Goal: Task Accomplishment & Management: Manage account settings

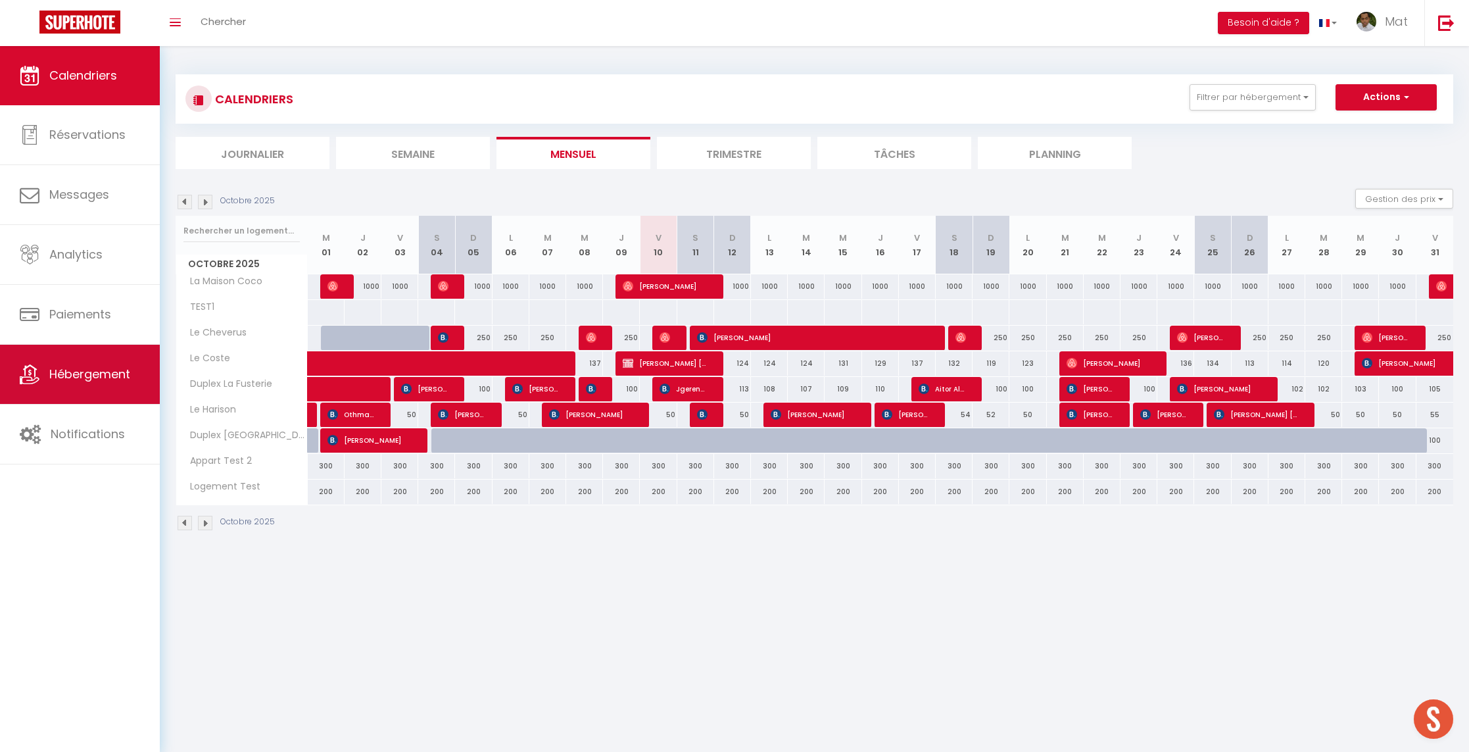
click at [97, 389] on link "Hébergement" at bounding box center [80, 374] width 160 height 59
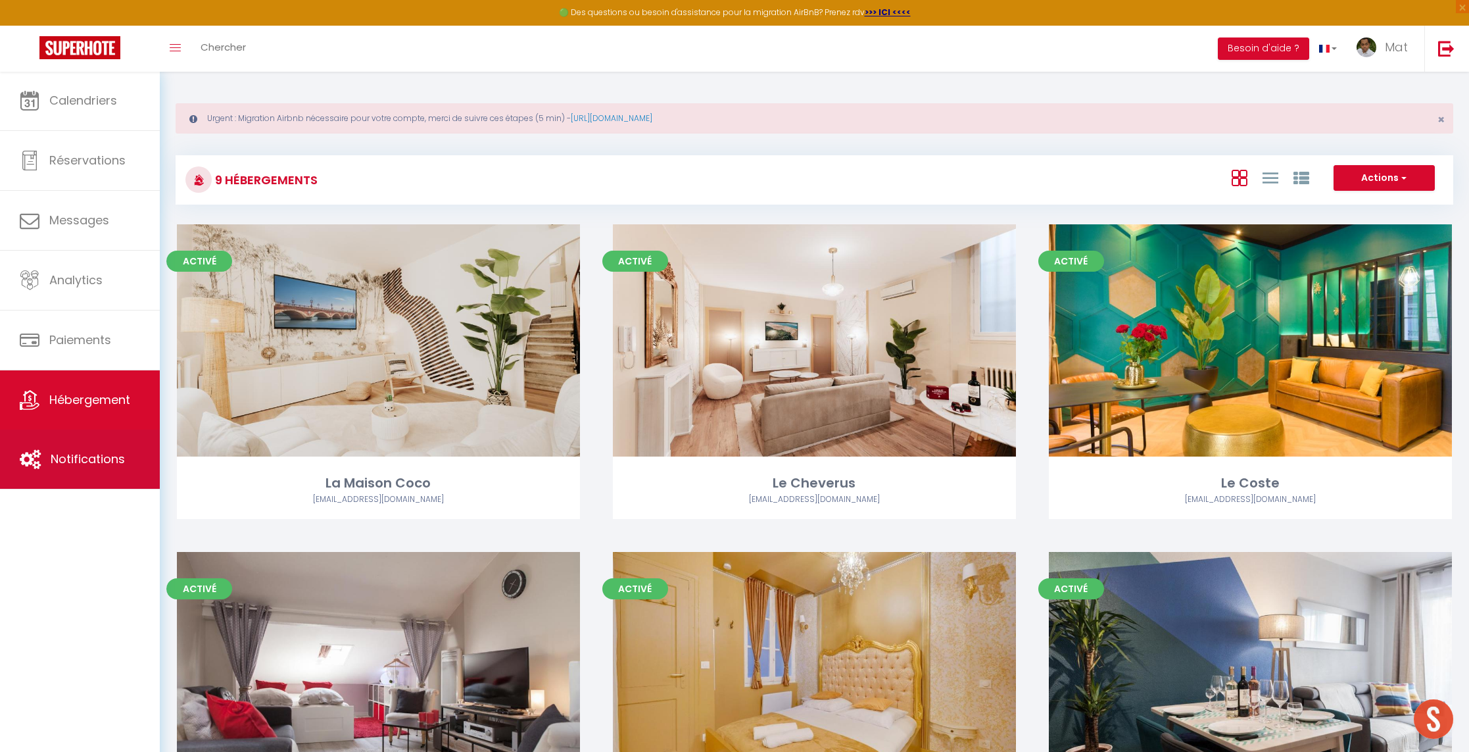
click at [72, 464] on span "Notifications" at bounding box center [88, 458] width 74 height 16
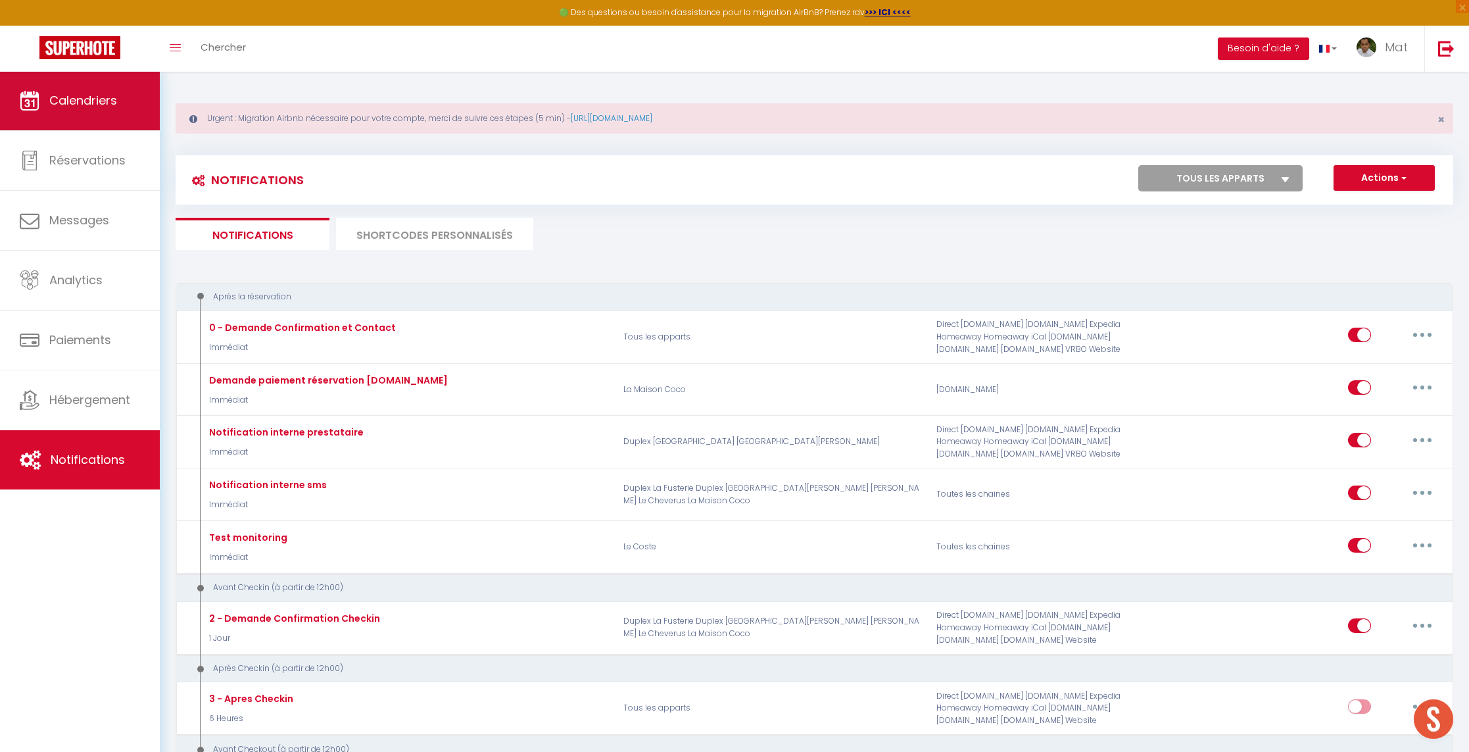
click at [68, 110] on link "Calendriers" at bounding box center [80, 100] width 160 height 59
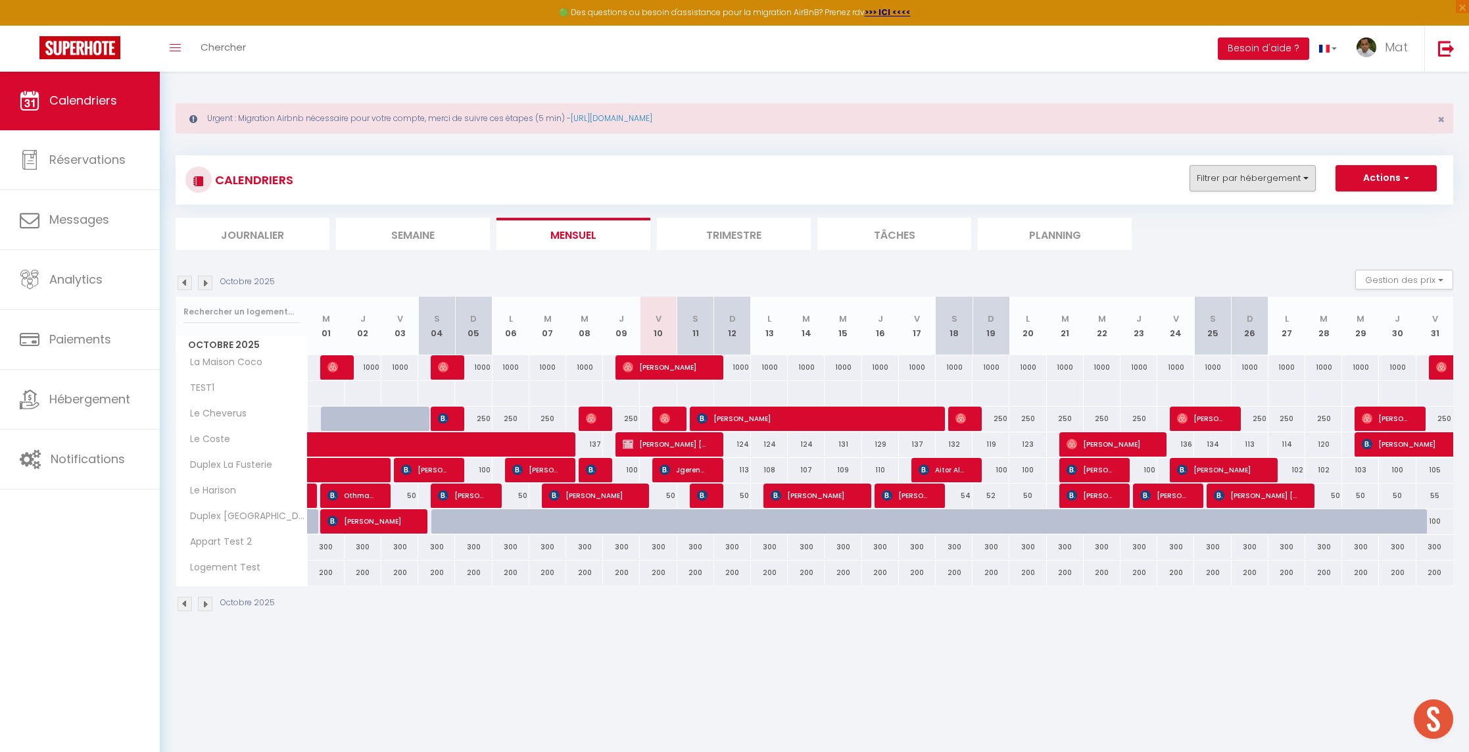
click at [1241, 189] on button "Filtrer par hébergement" at bounding box center [1252, 178] width 126 height 26
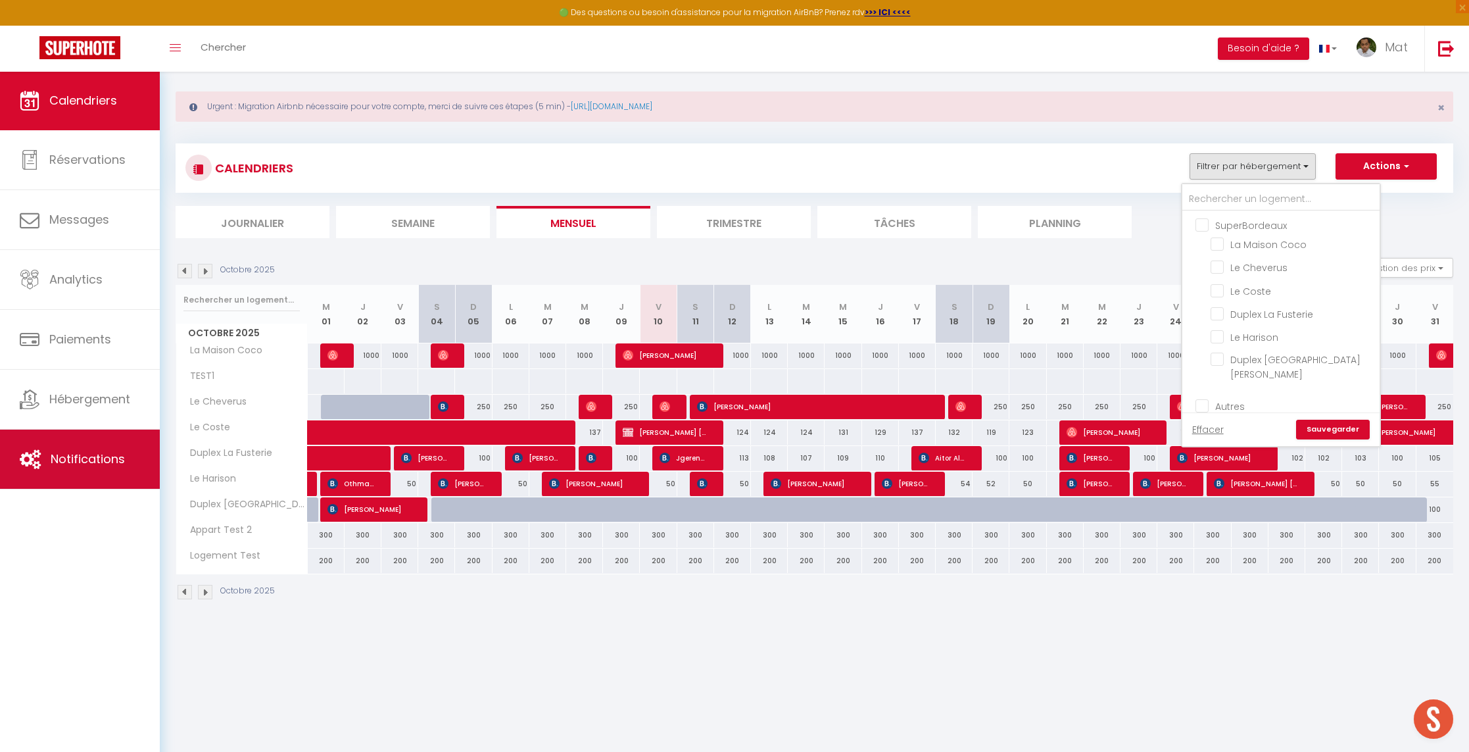
click at [72, 458] on span "Notifications" at bounding box center [88, 458] width 74 height 16
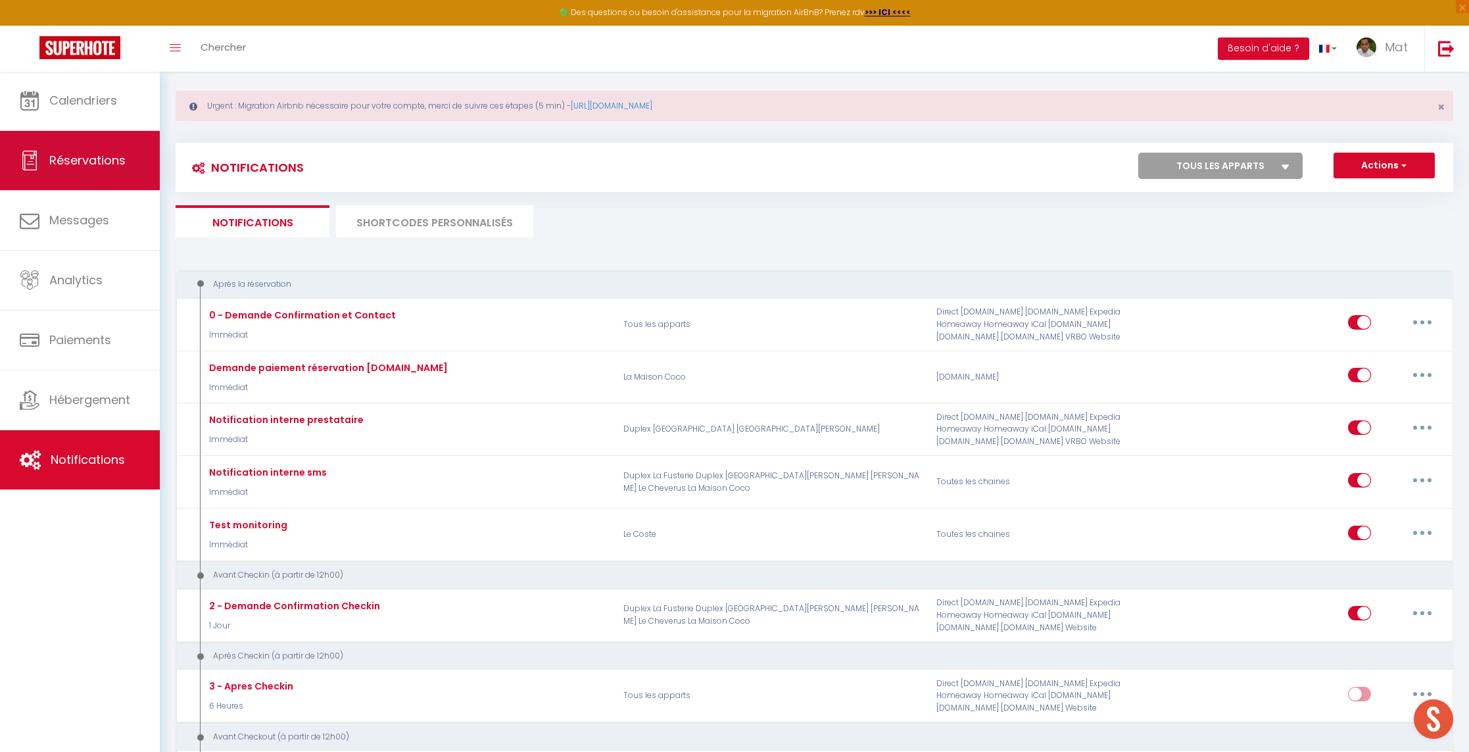
click at [105, 150] on link "Réservations" at bounding box center [80, 160] width 160 height 59
select select "not_cancelled"
select select
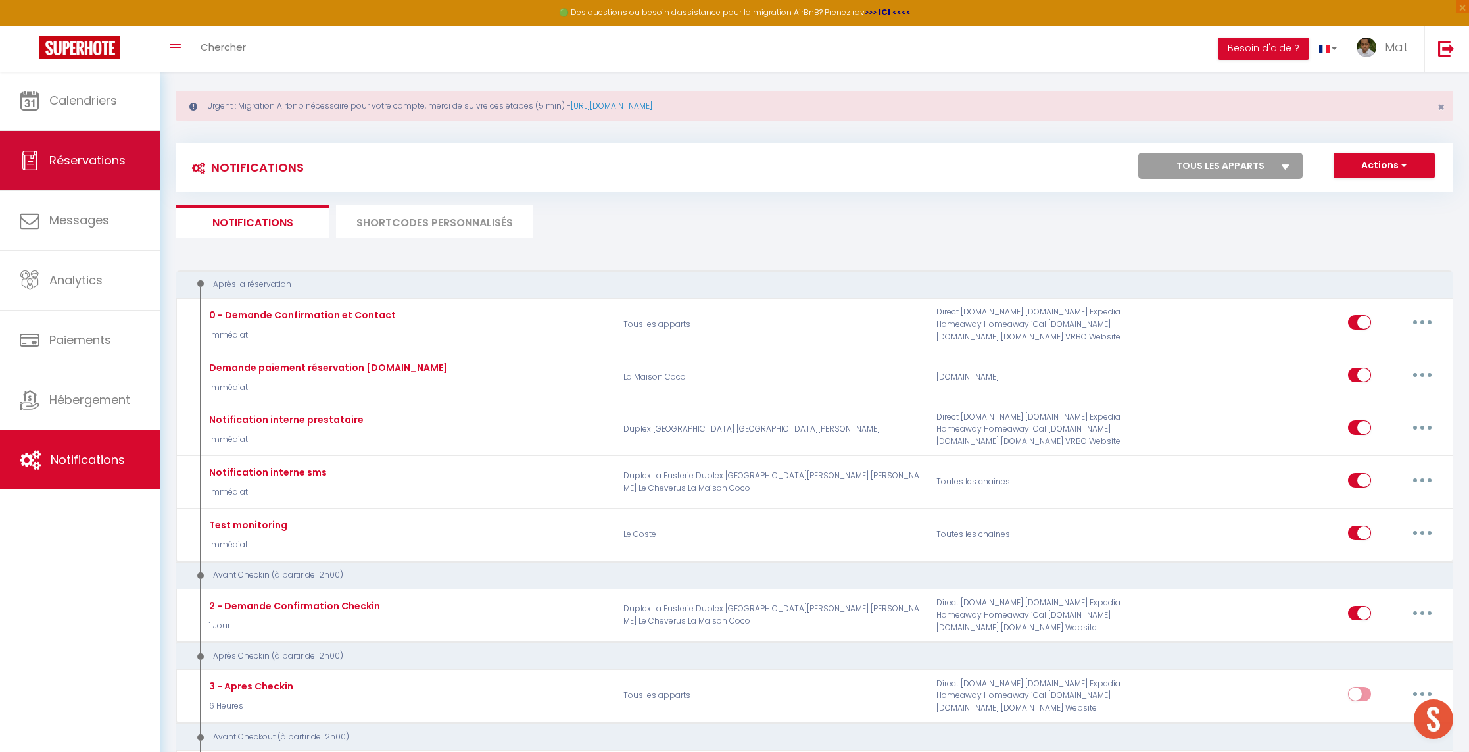
select select
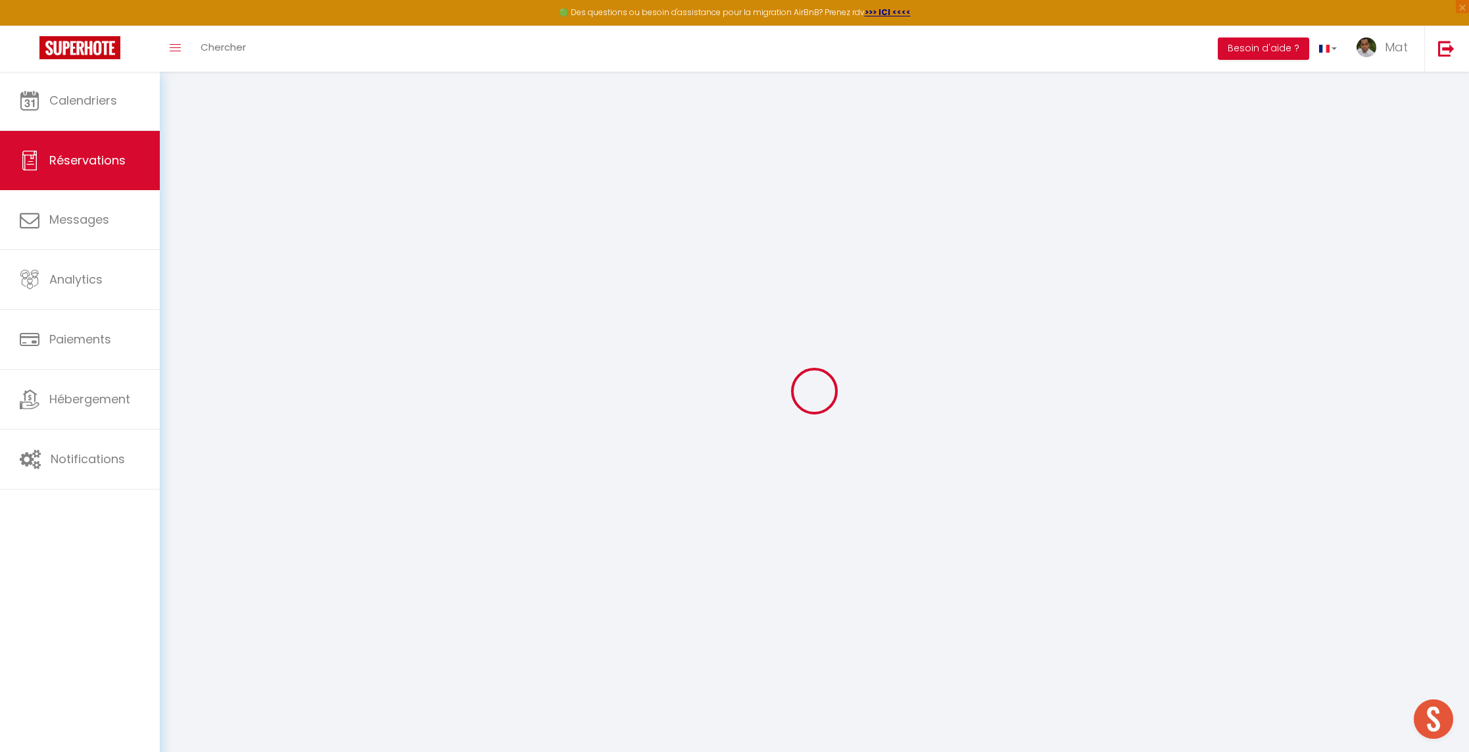
select select
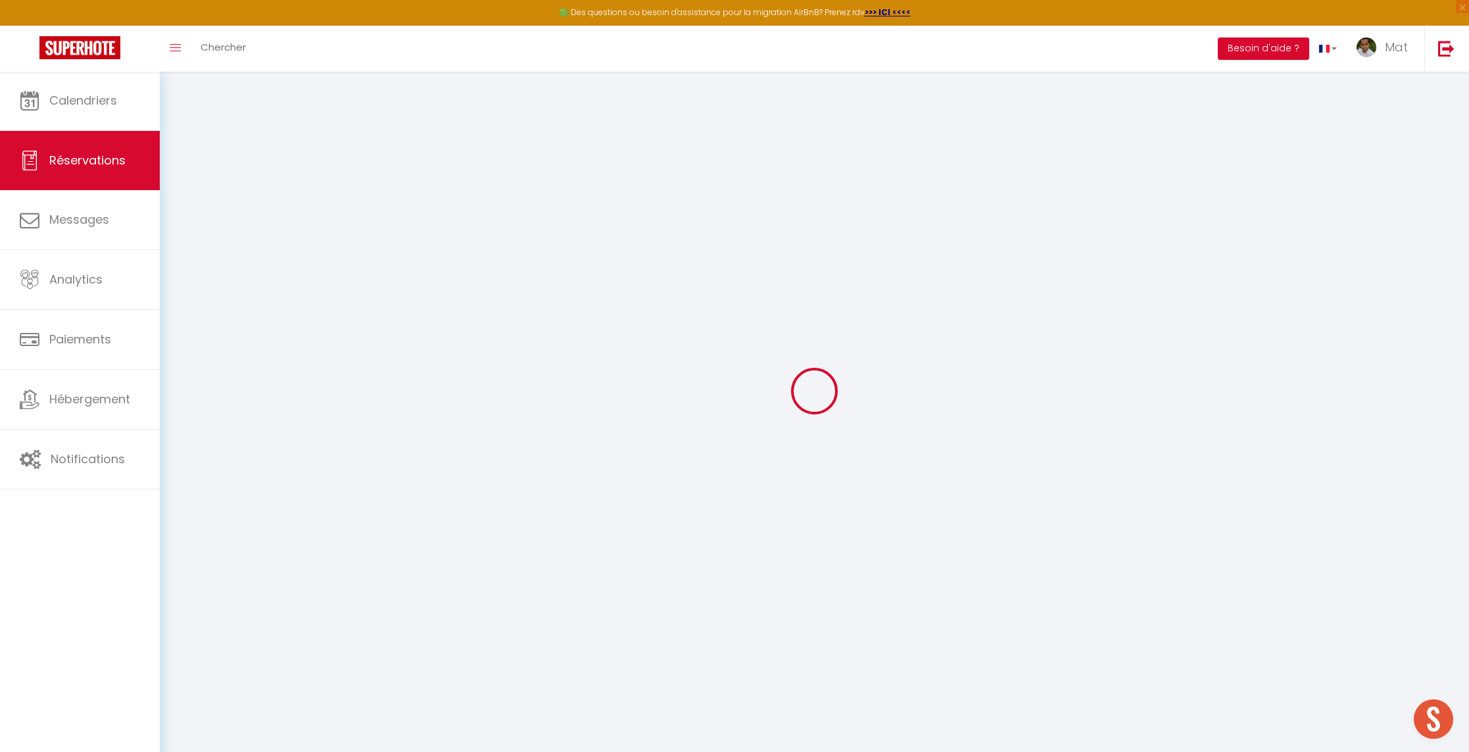
select select
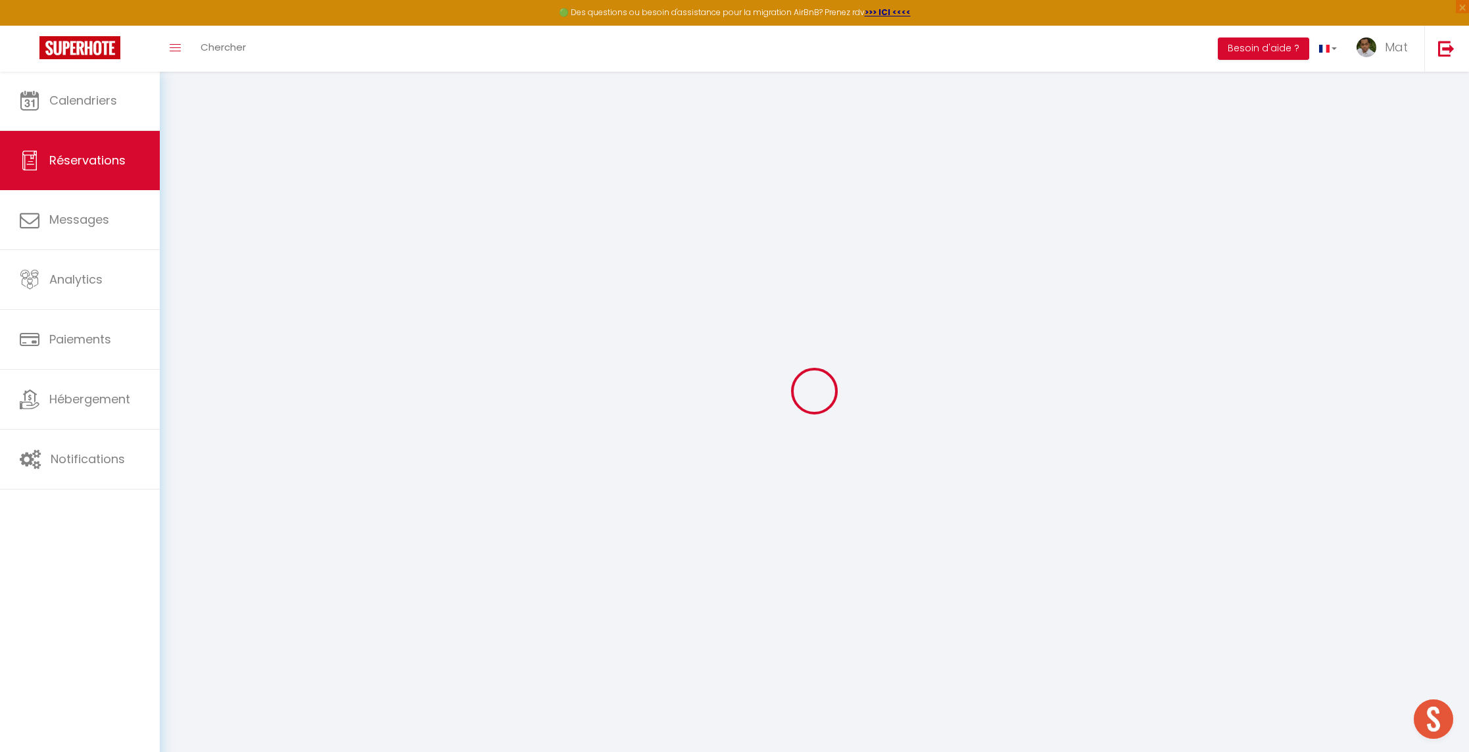
select select
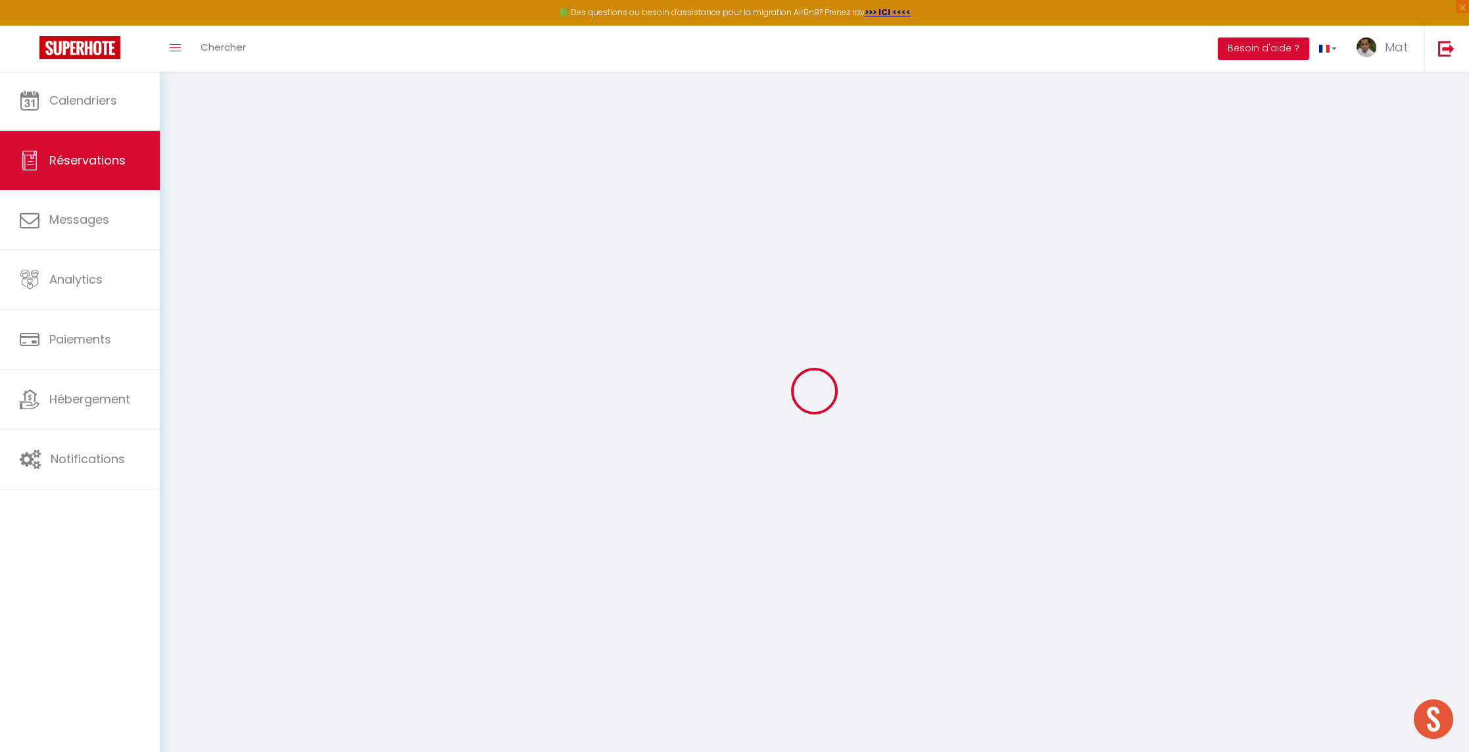
select select
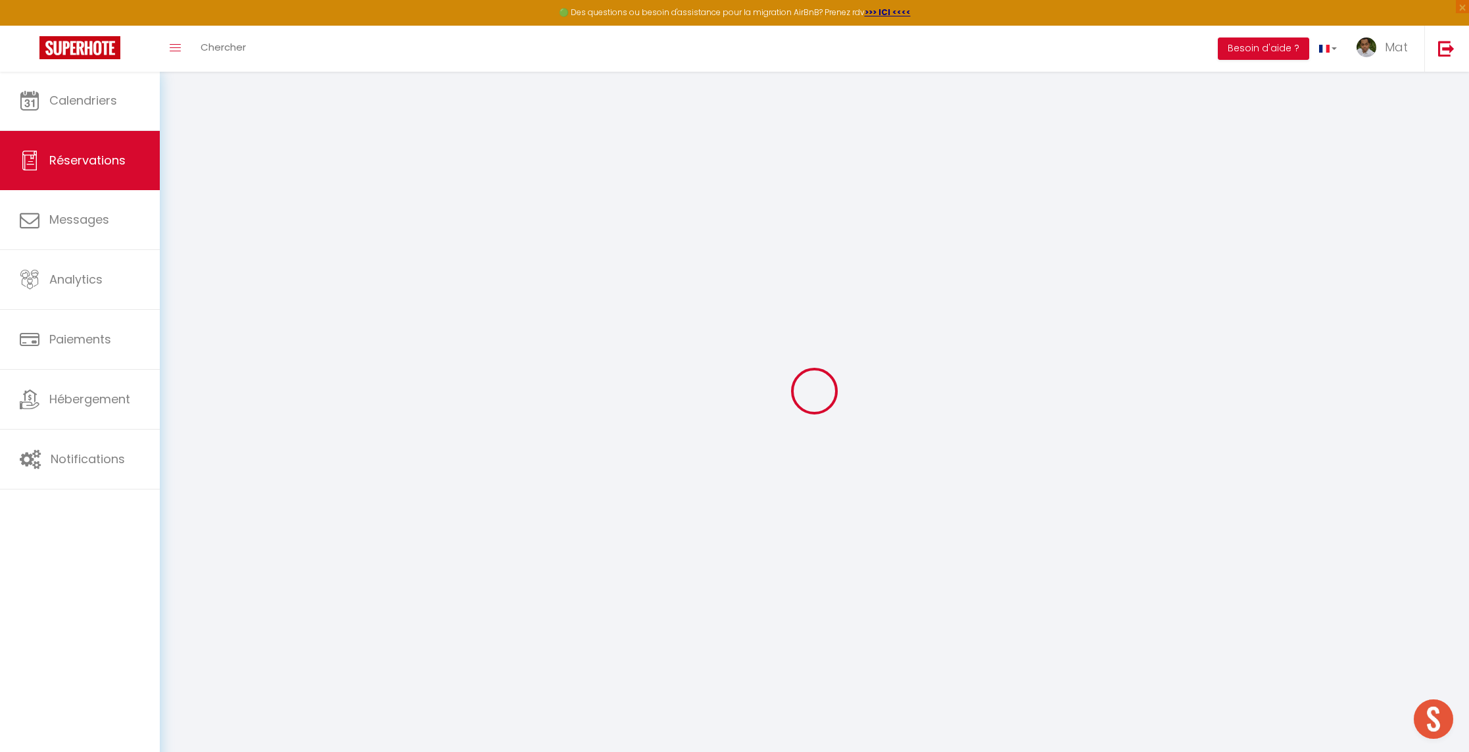
select select
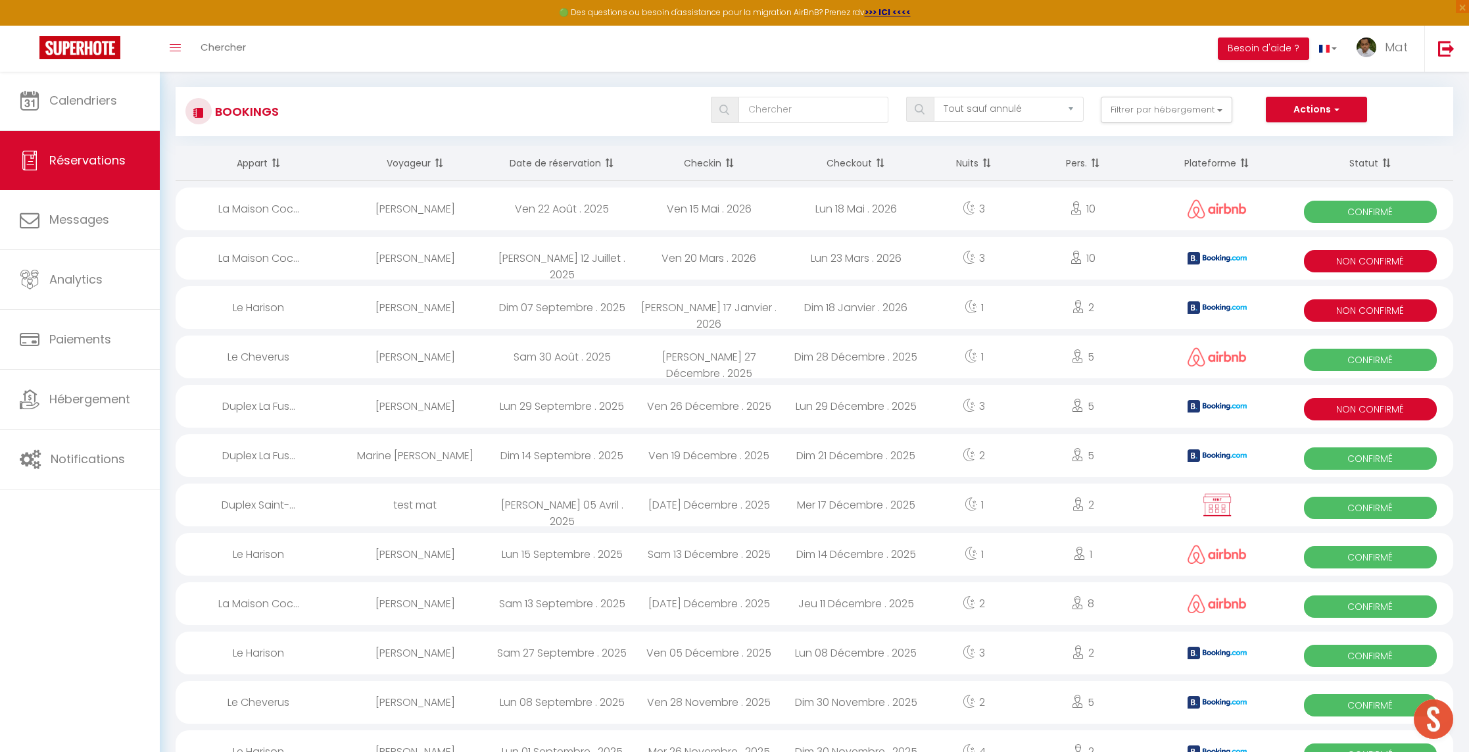
click at [1151, 230] on div at bounding box center [1217, 208] width 141 height 43
select select "OK"
select select "0"
select select "1"
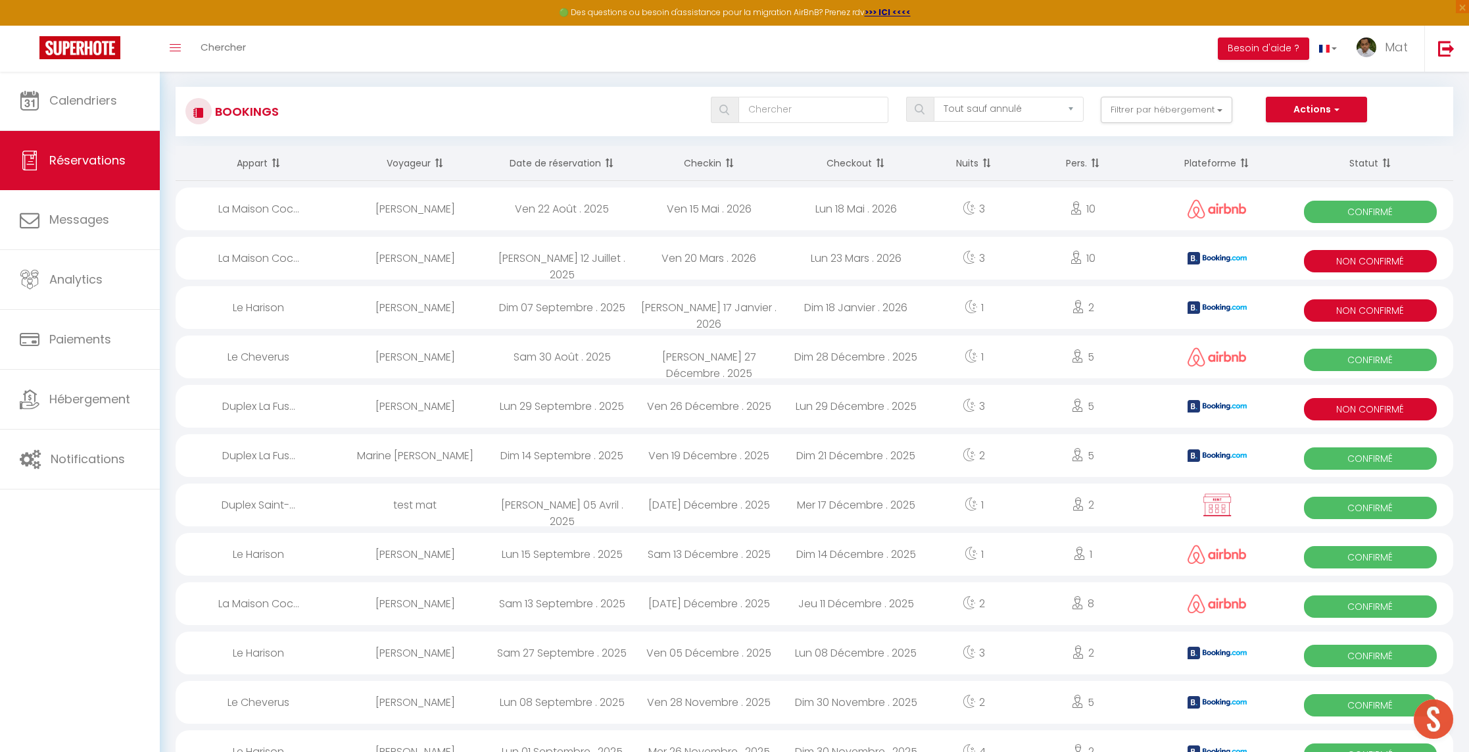
select select "1"
select select
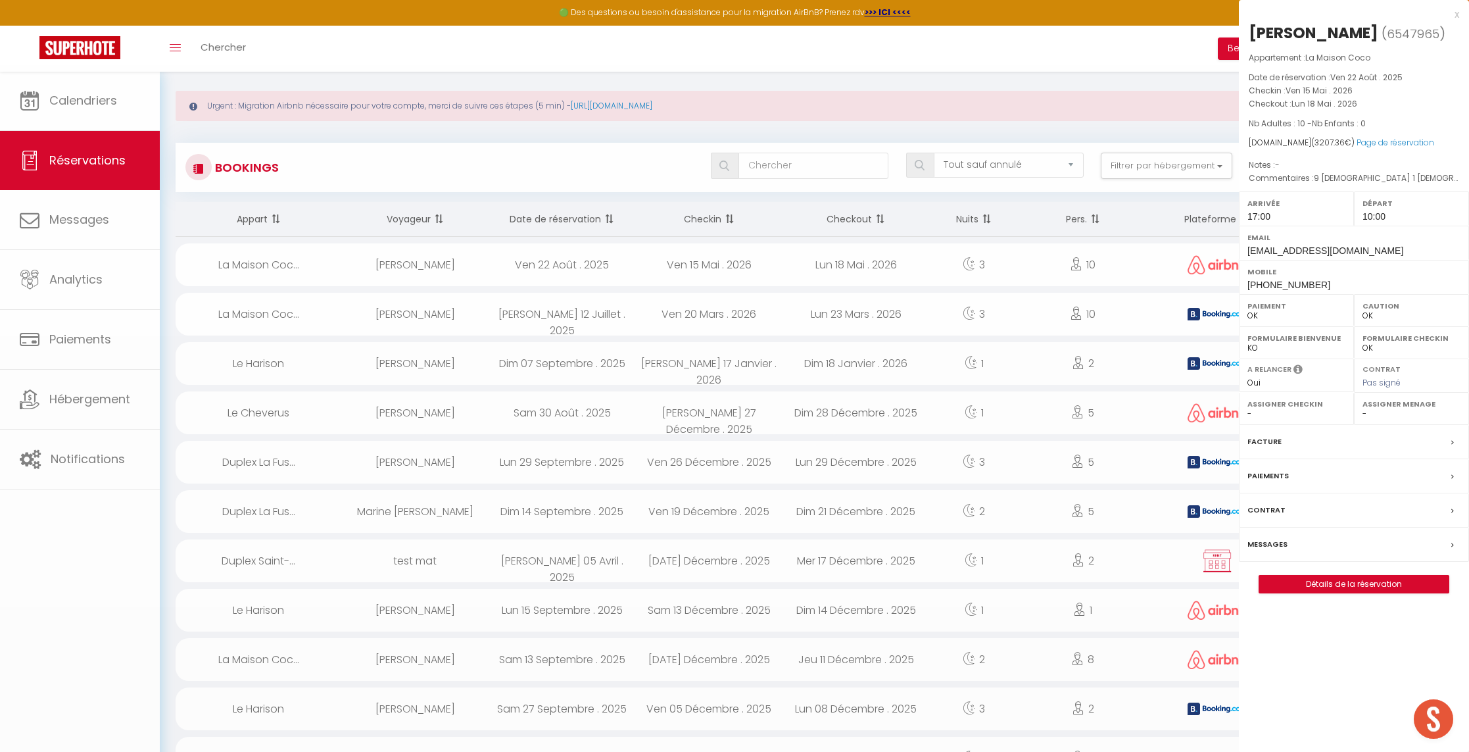
select select "32380"
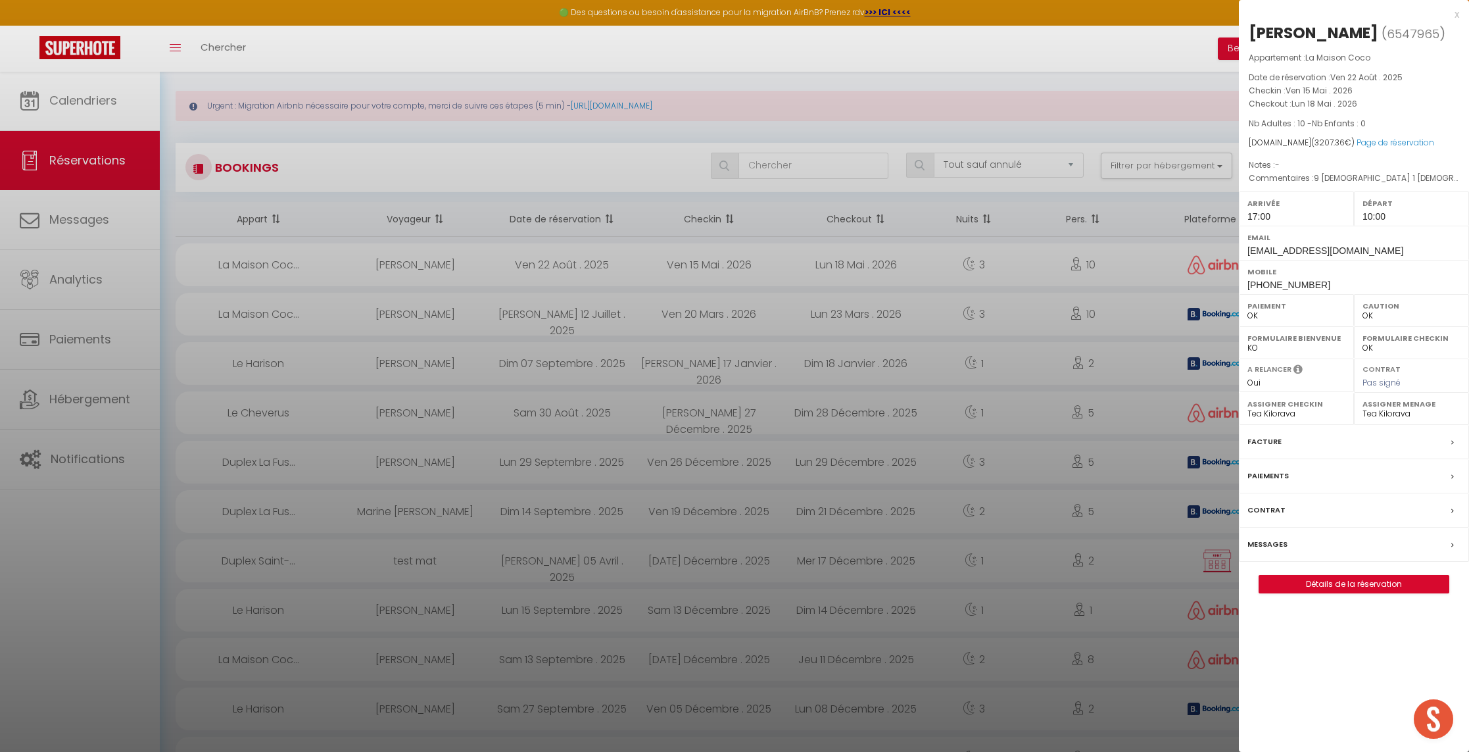
click at [1128, 314] on div at bounding box center [734, 376] width 1469 height 752
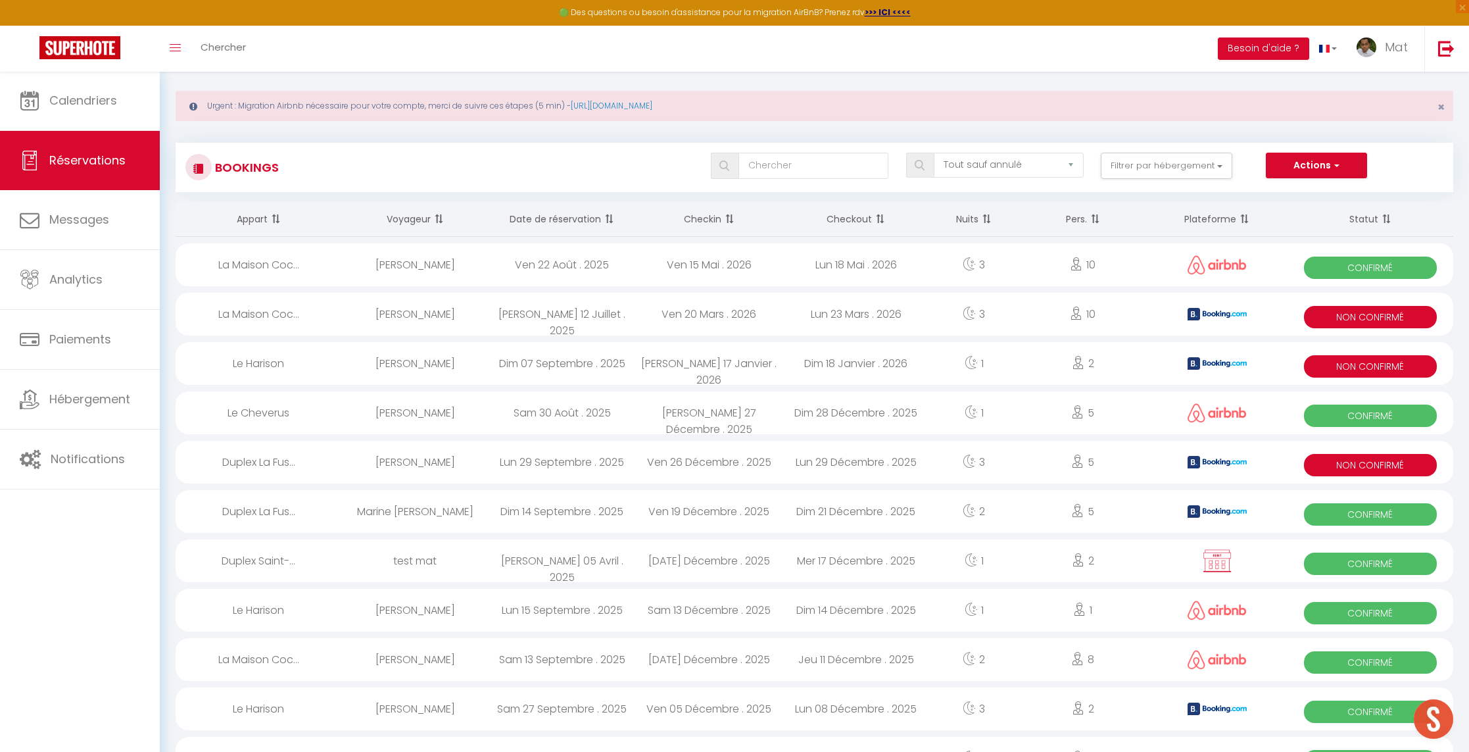
click at [1365, 294] on div "Non Confirmé" at bounding box center [1370, 314] width 166 height 43
select select "KO"
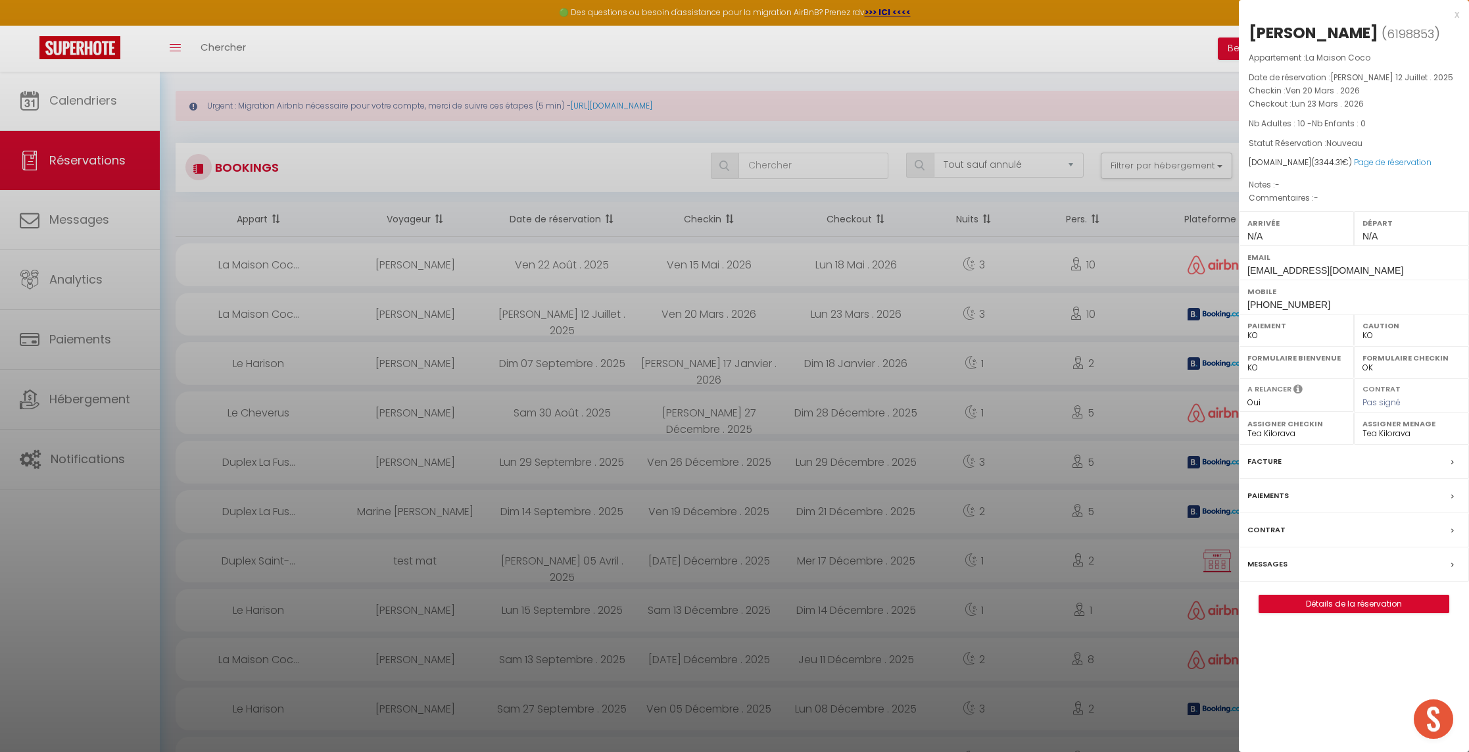
click at [1379, 599] on link "Détails de la réservation" at bounding box center [1353, 603] width 189 height 17
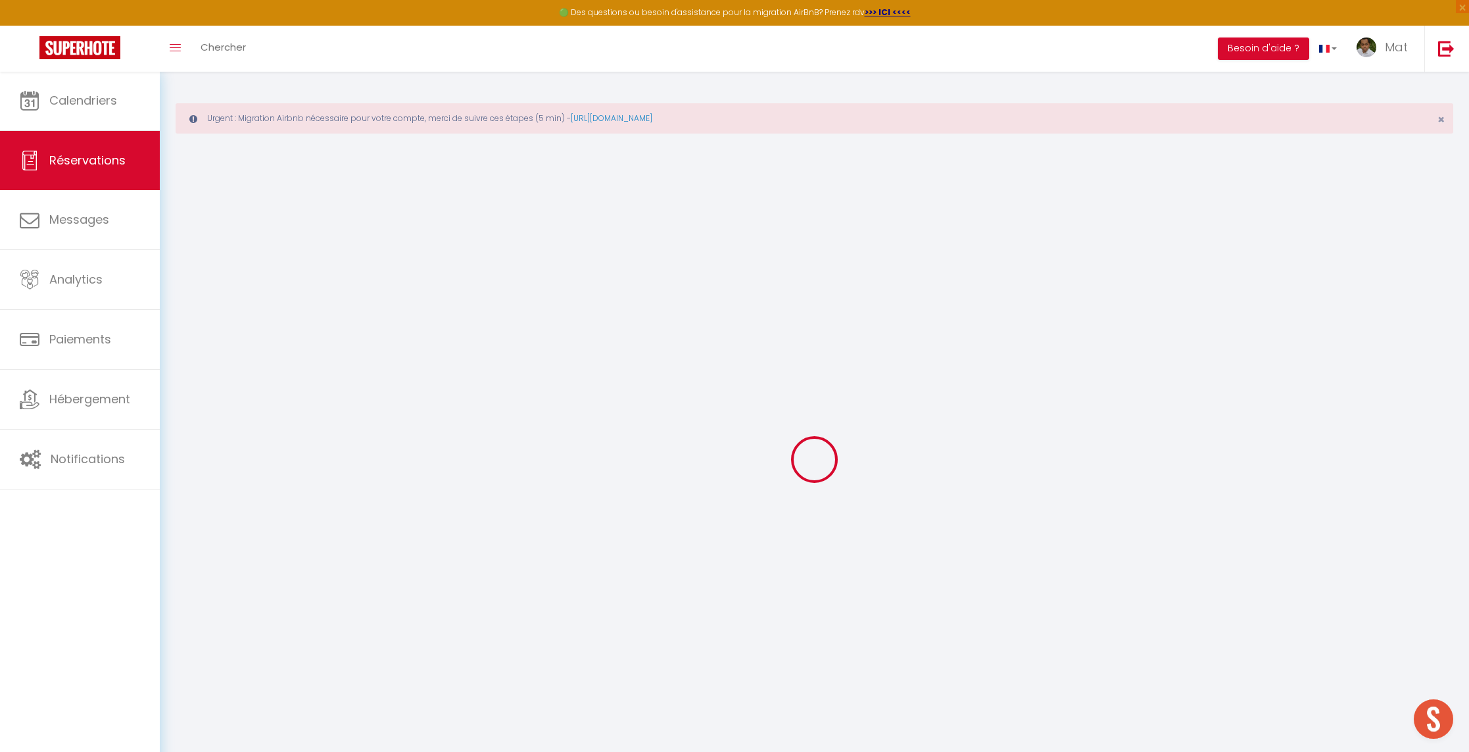
type input "[PERSON_NAME]"
type input "Vermeij"
type input "[EMAIL_ADDRESS][DOMAIN_NAME]"
type input "[PHONE_NUMBER]"
type input "."
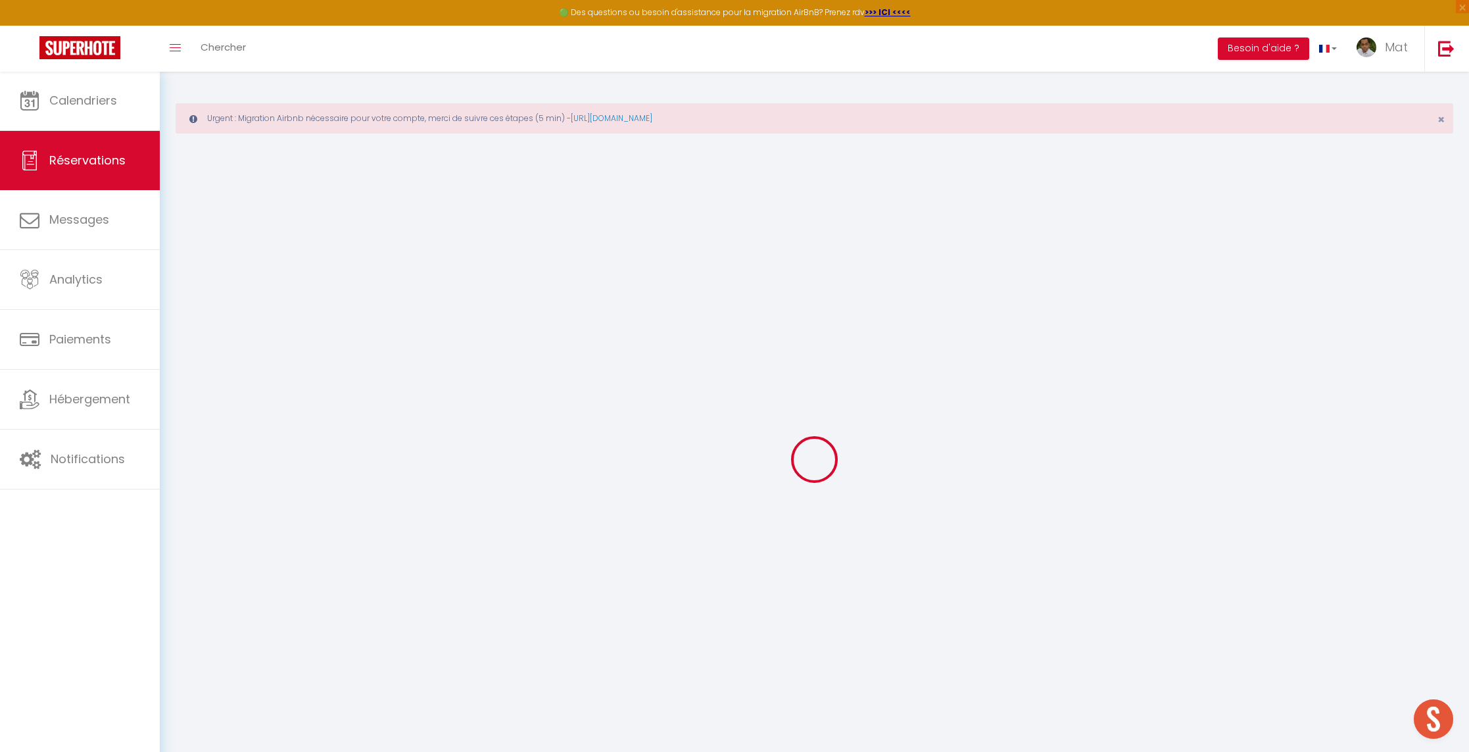
select select "NL"
type input "534.65"
select select "69143"
select select "2"
select select
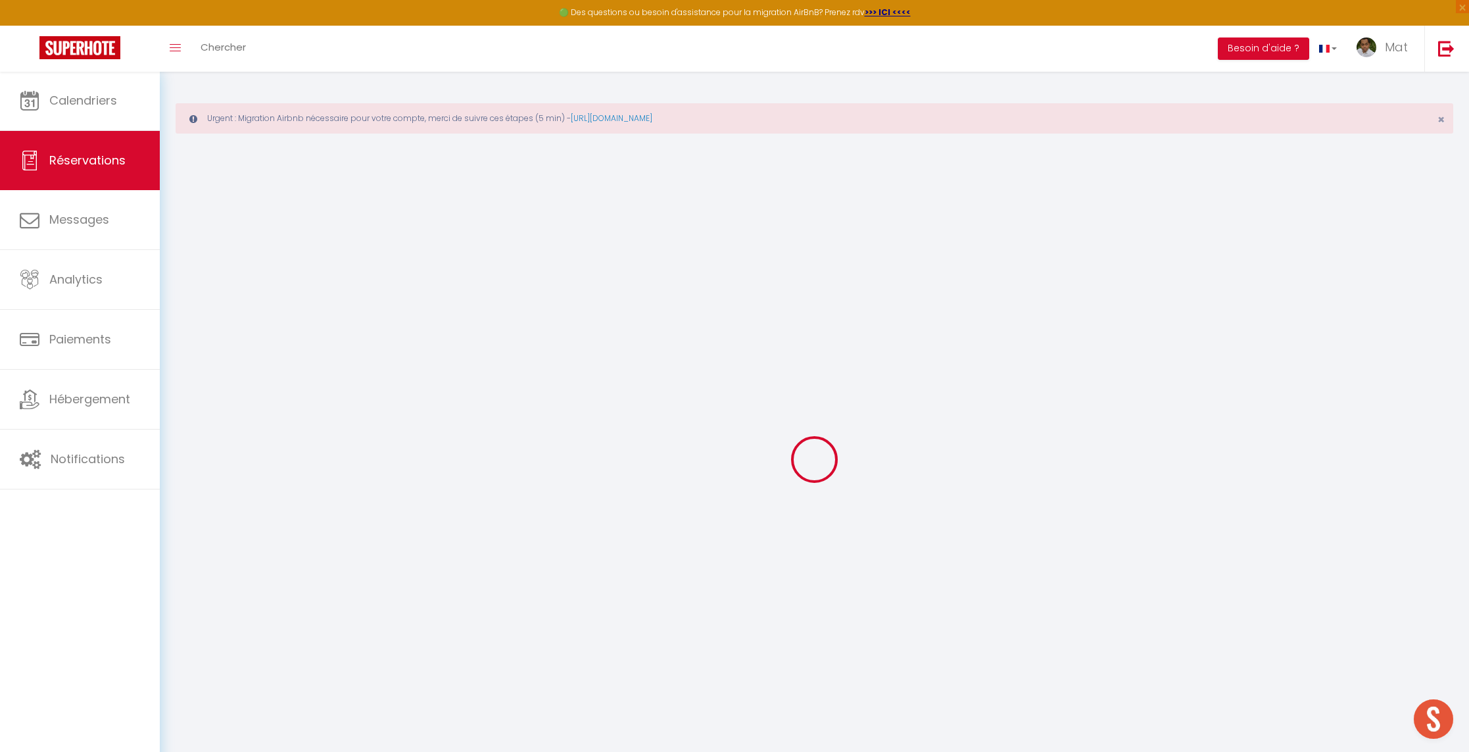
select select
type input "10"
select select "10"
select select
type input "3045"
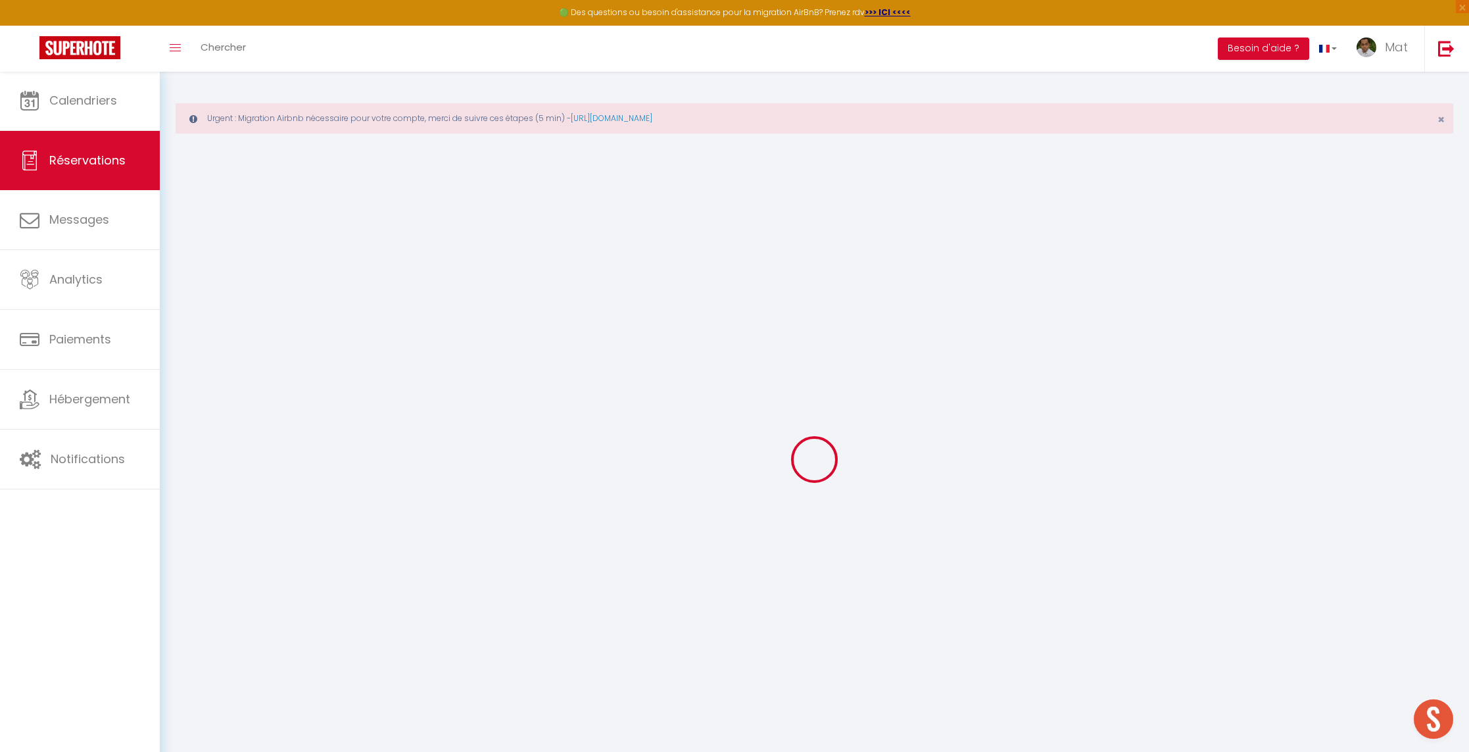
checkbox input "false"
type input "3344.31"
select select "2"
type input "0"
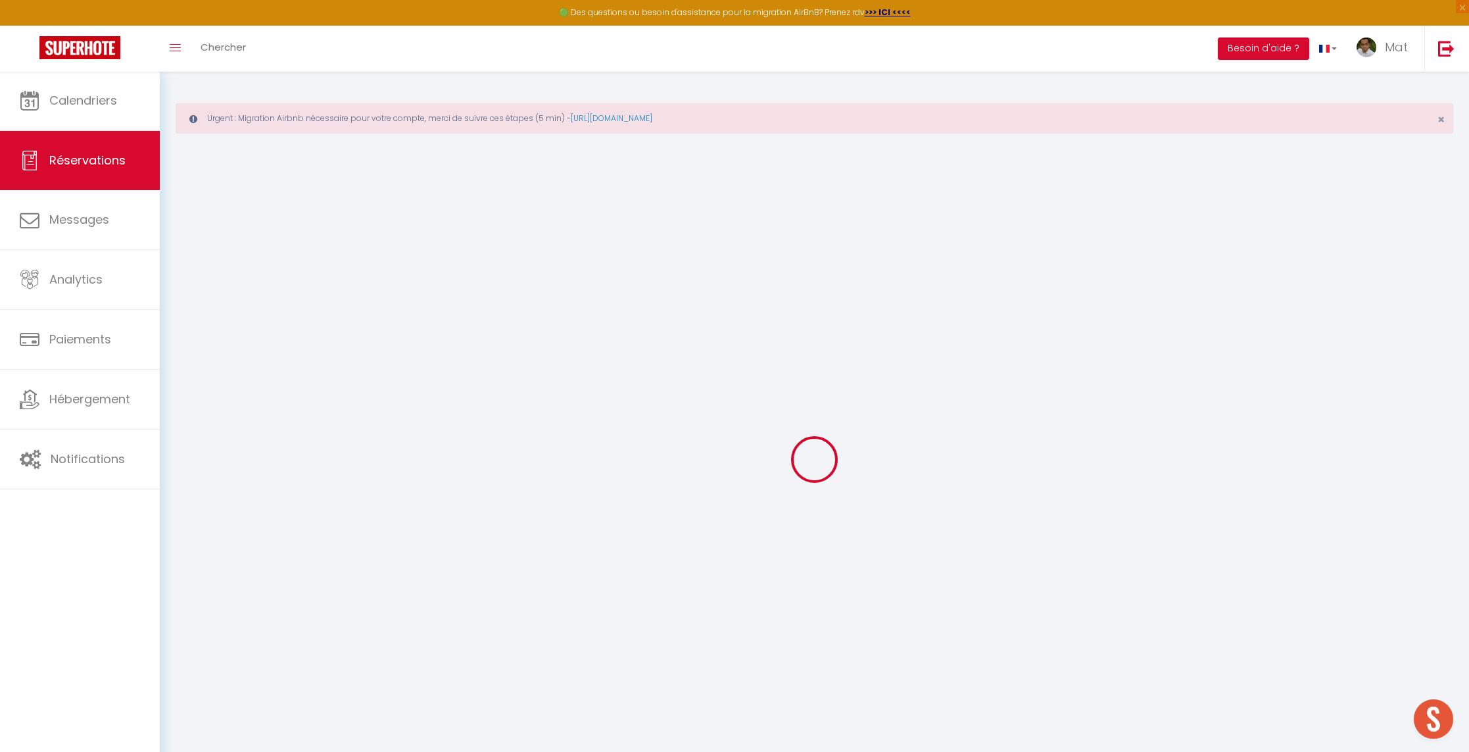
type input "0"
select select
select select "14"
checkbox input "false"
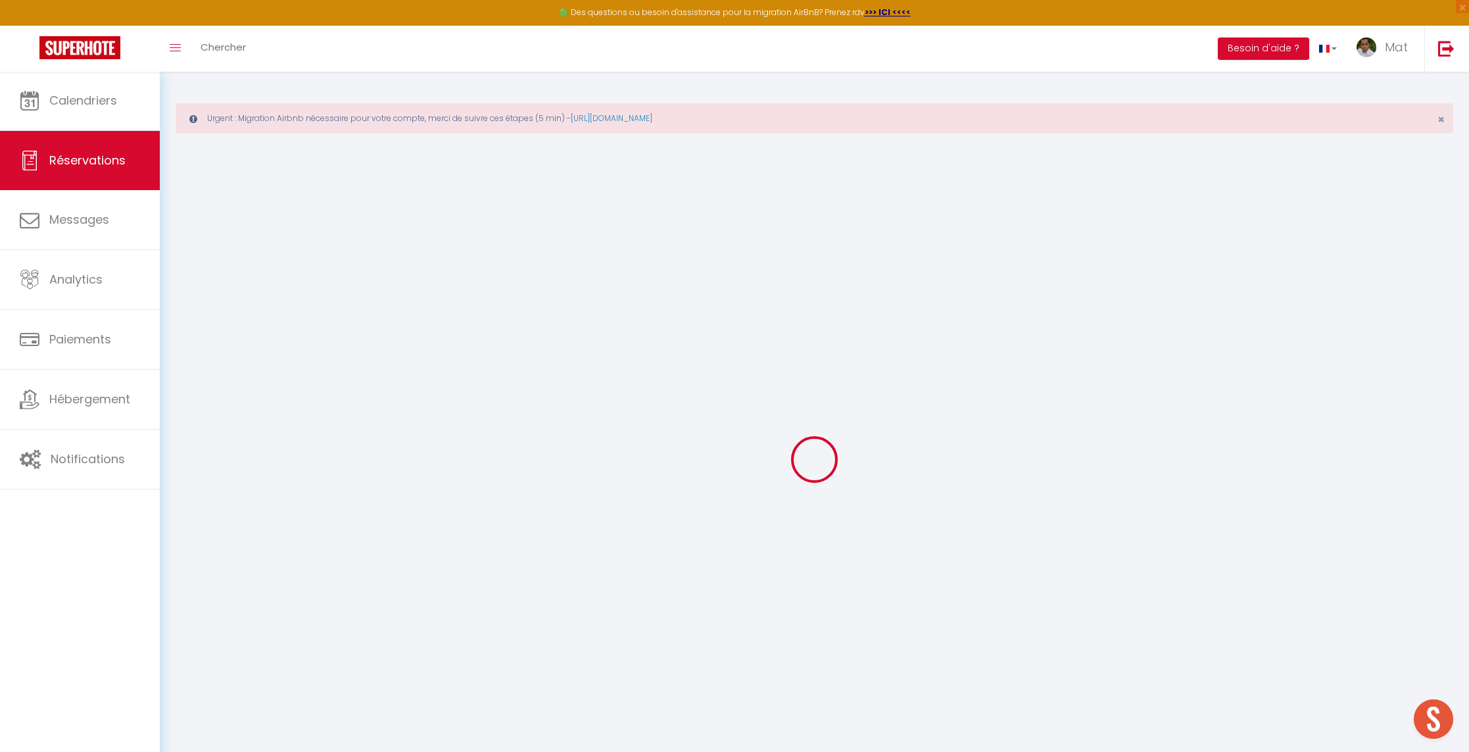
select select
checkbox input "false"
select select
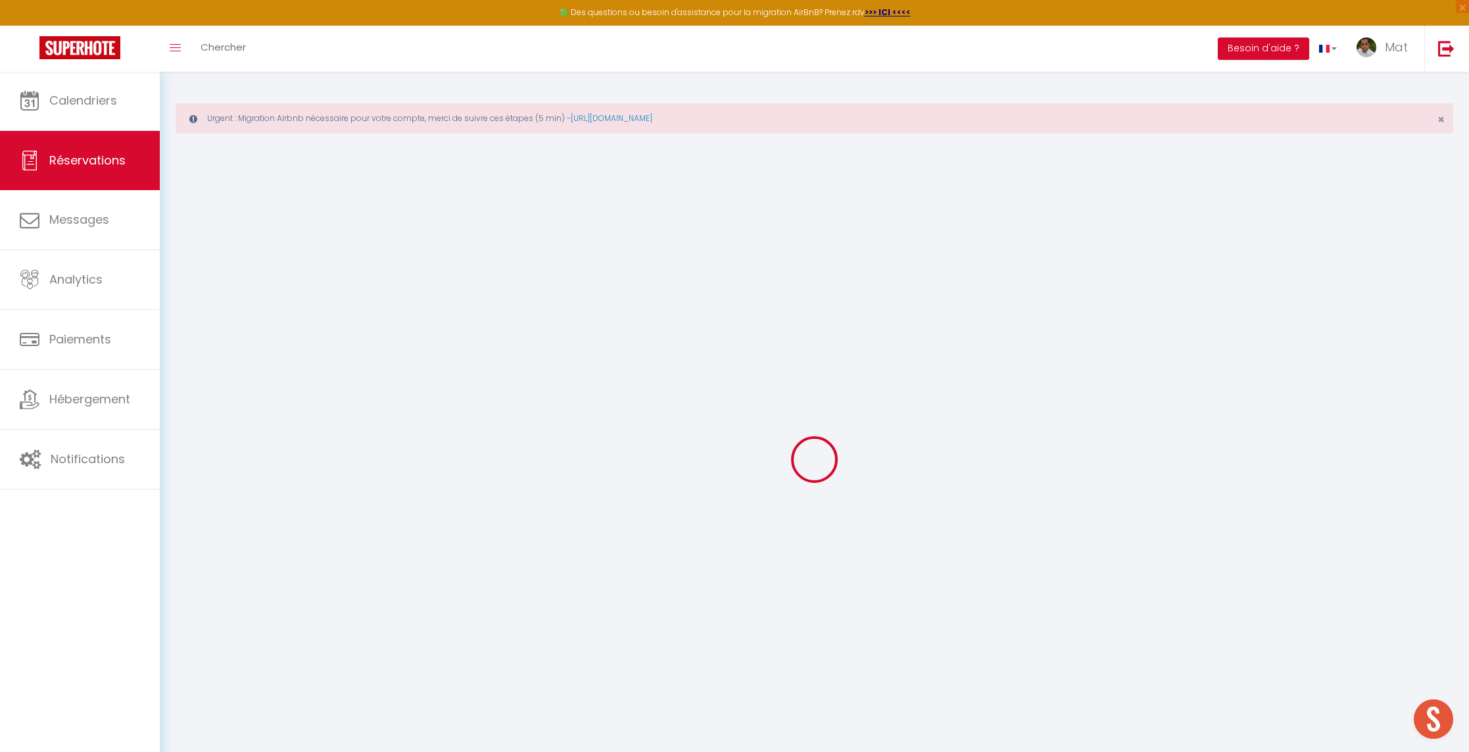
checkbox input "false"
select select
checkbox input "false"
type input "100"
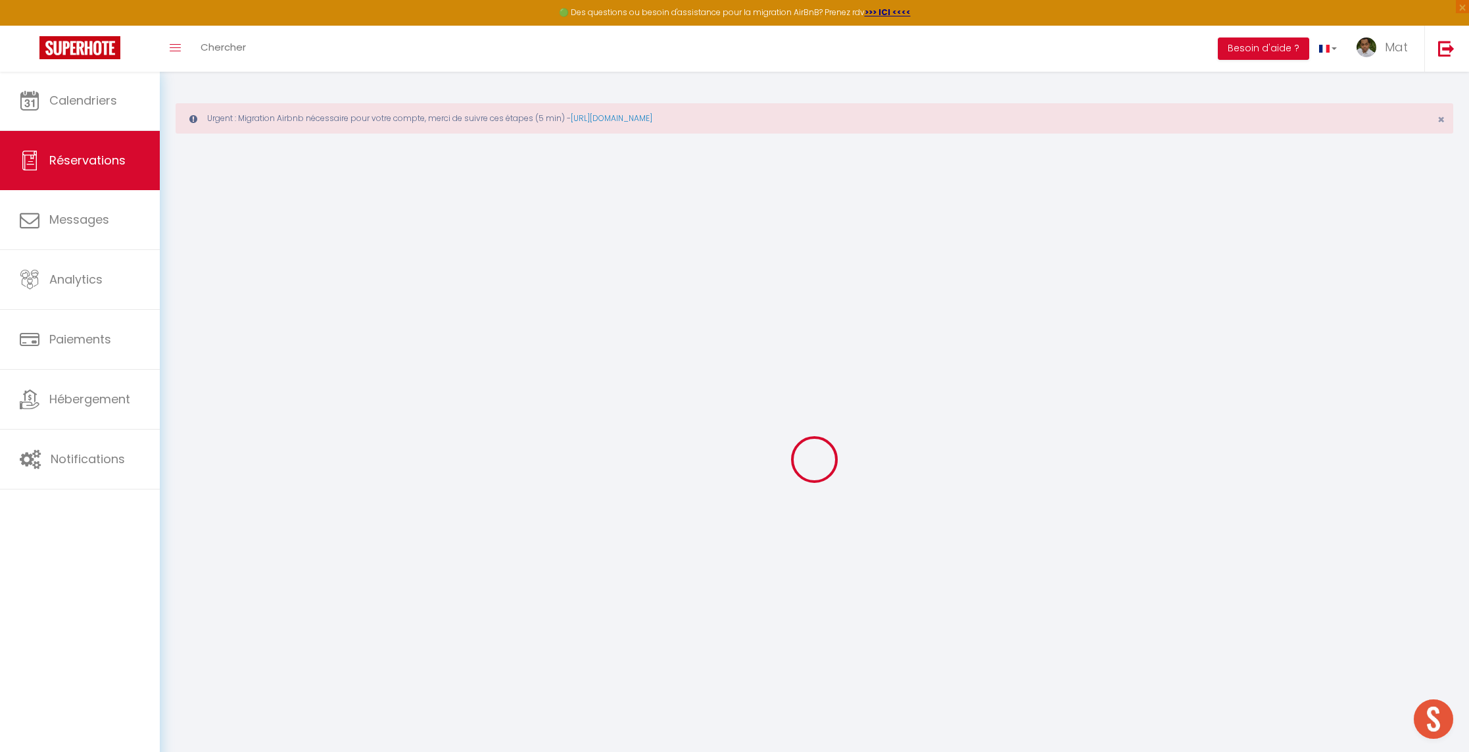
type input "199.31"
select select
checkbox input "false"
select select
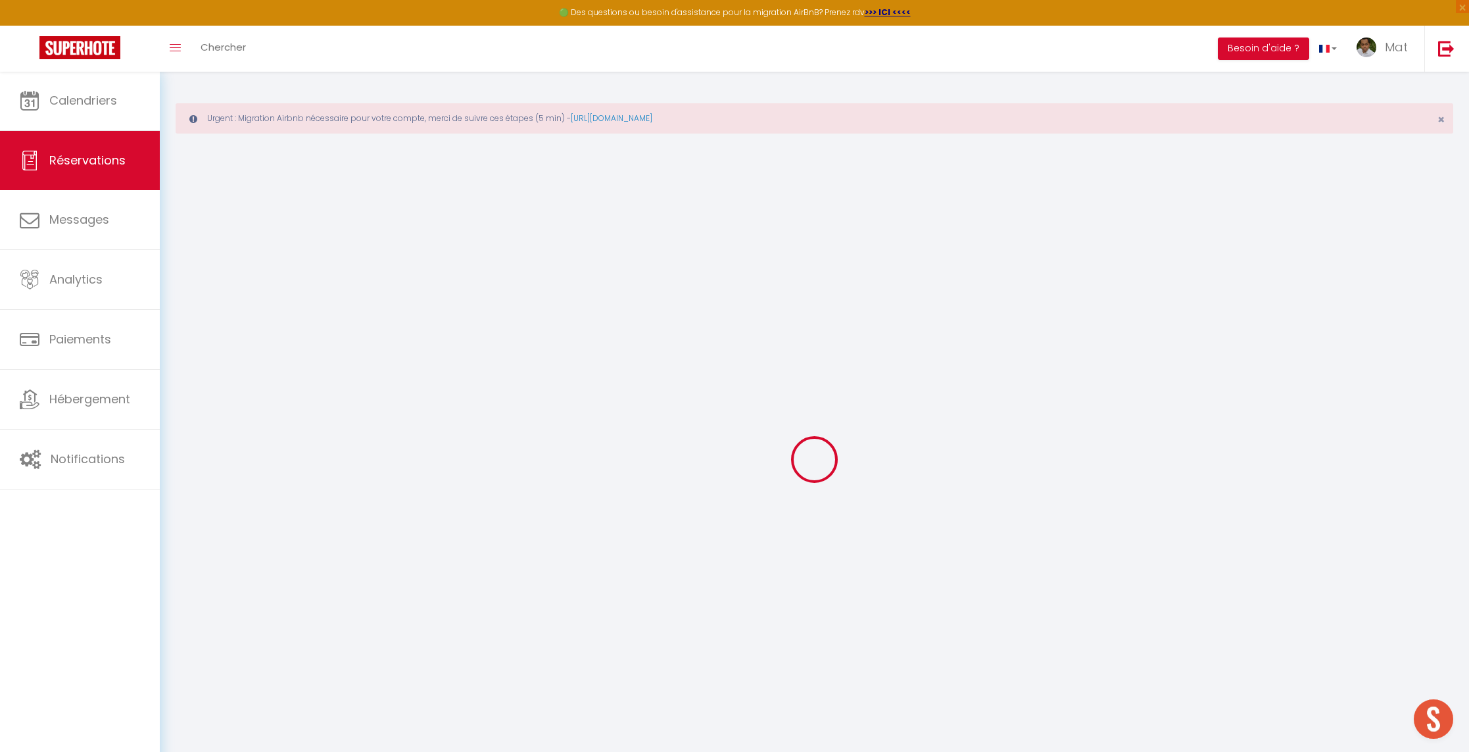
select select
